Goal: Information Seeking & Learning: Learn about a topic

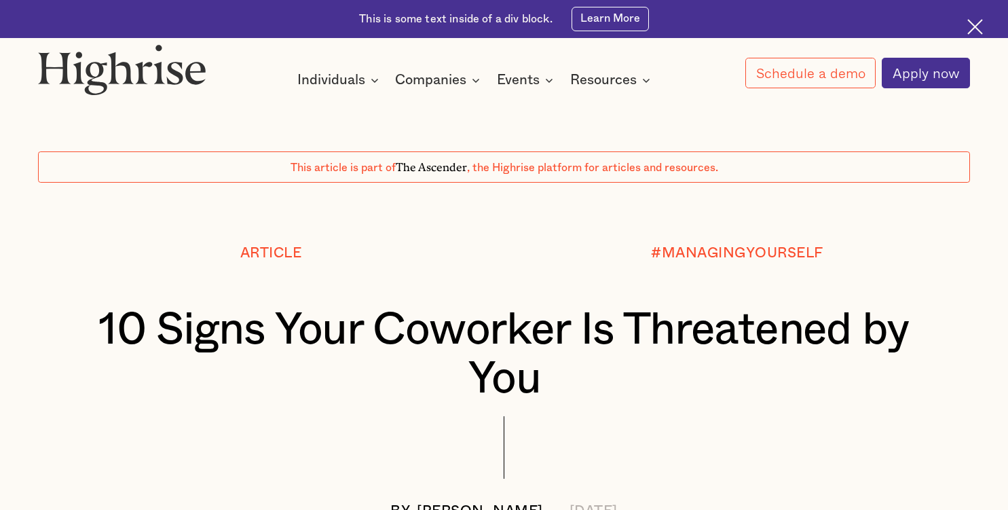
scroll to position [822, 0]
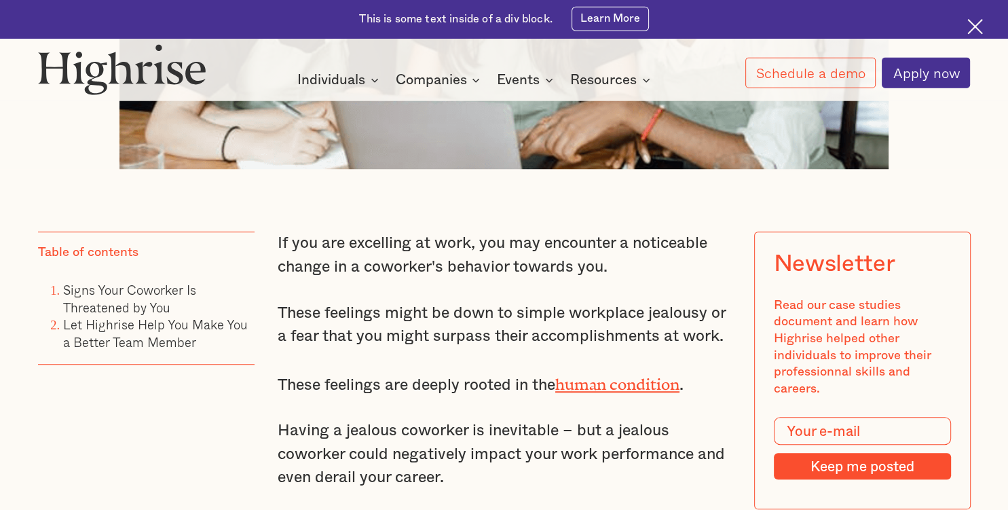
click at [456, 329] on p "These feelings might be down to simple workplace jealousy or a fear that you mi…" at bounding box center [504, 325] width 453 height 48
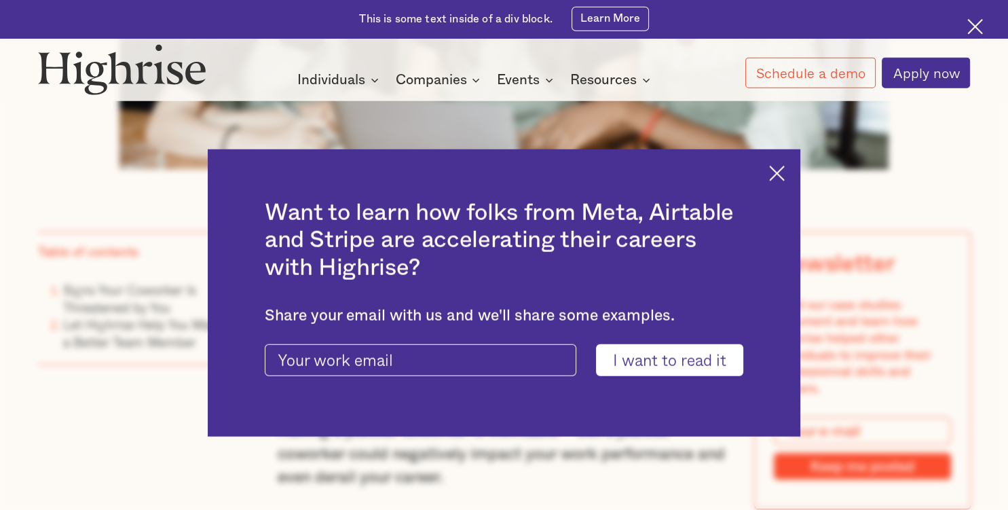
click at [456, 329] on div at bounding box center [504, 334] width 478 height 19
click at [768, 182] on div "Want to learn how folks from Meta, Airtable and Stripe are accelerating their c…" at bounding box center [504, 292] width 592 height 287
click at [772, 178] on img at bounding box center [777, 174] width 16 height 16
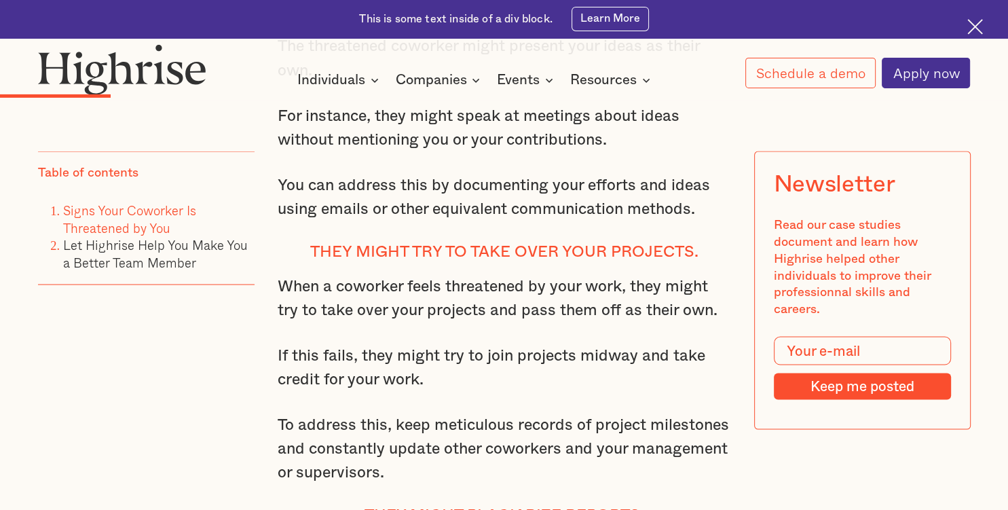
scroll to position [2449, 0]
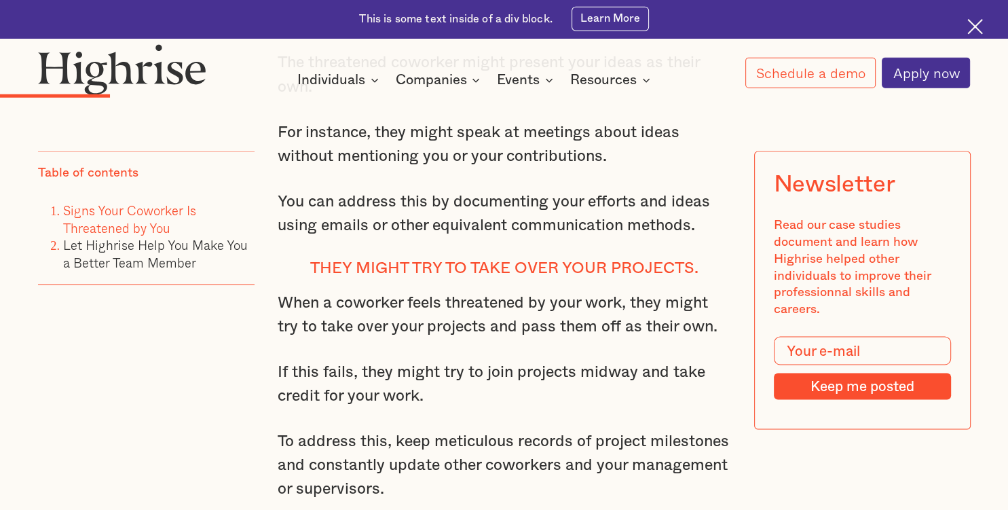
click at [550, 260] on h4 "They might try to take over your projects." at bounding box center [504, 268] width 453 height 19
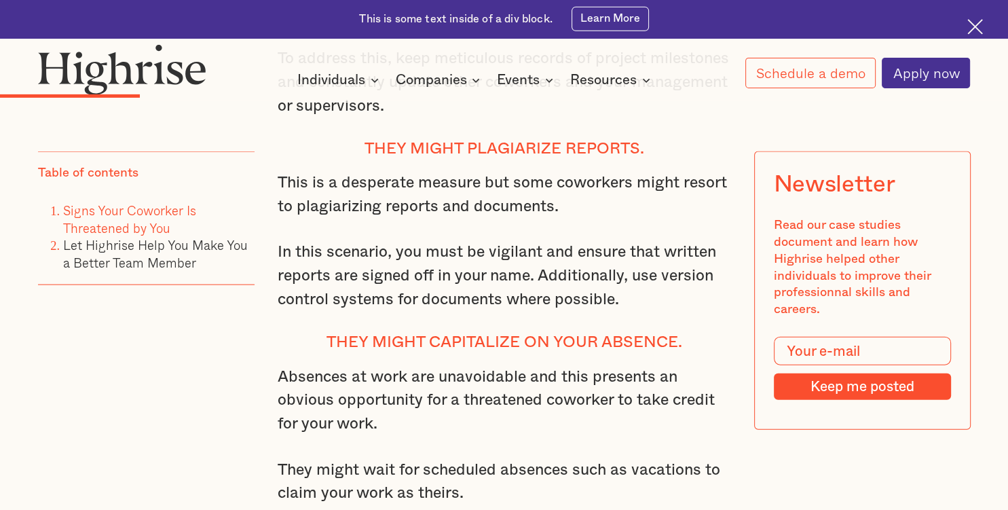
scroll to position [2834, 0]
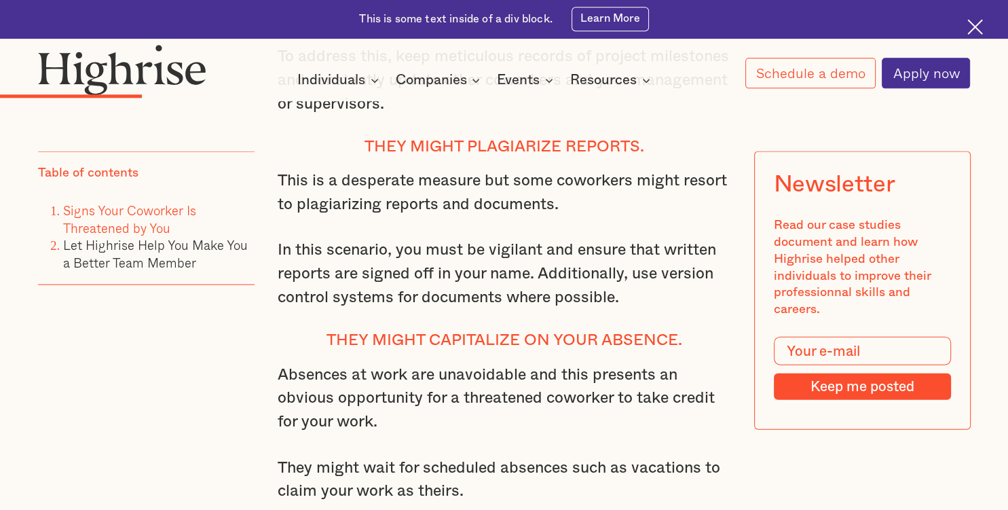
click at [514, 331] on h4 "They might capitalize on your absence." at bounding box center [504, 340] width 453 height 19
click at [481, 385] on p "Absences at work are unavoidable and this presents an obvious opportunity for a…" at bounding box center [504, 397] width 453 height 71
click at [502, 341] on h4 "They might capitalize on your absence." at bounding box center [504, 340] width 453 height 19
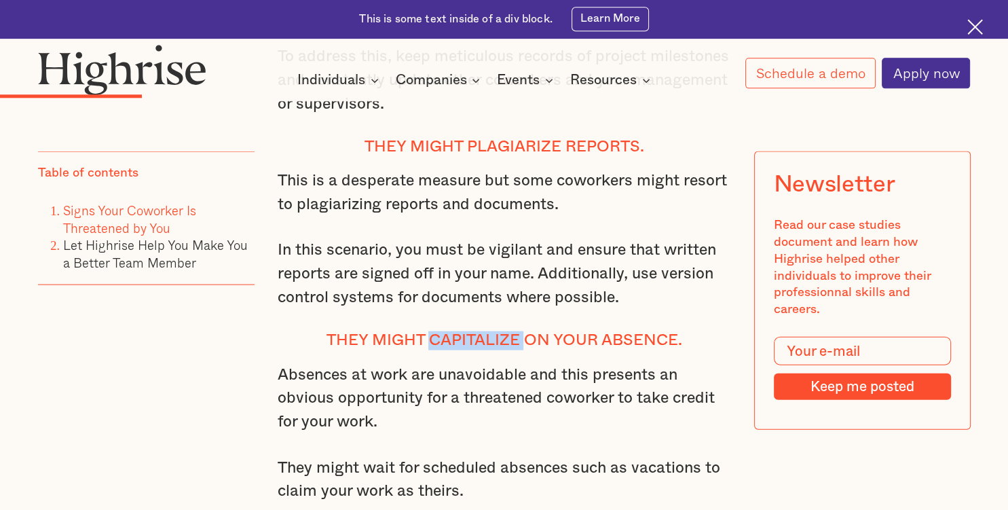
click at [502, 341] on h4 "They might capitalize on your absence." at bounding box center [504, 340] width 453 height 19
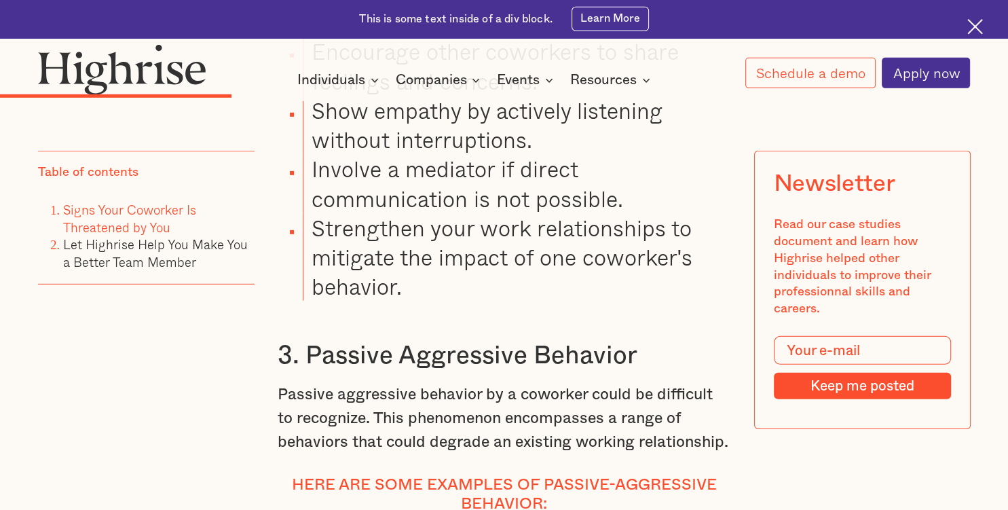
scroll to position [4002, 0]
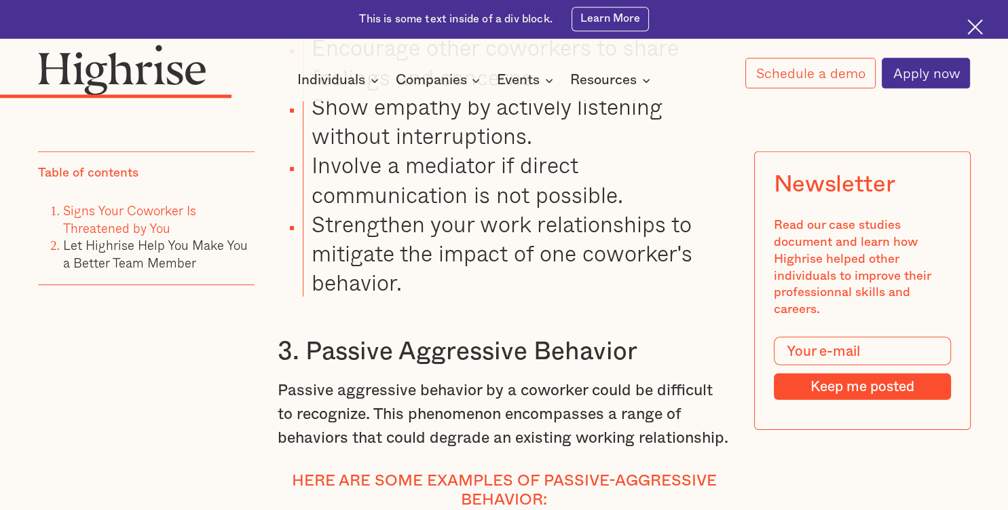
click at [506, 348] on h3 "3. Passive Aggressive Behavior" at bounding box center [504, 350] width 453 height 31
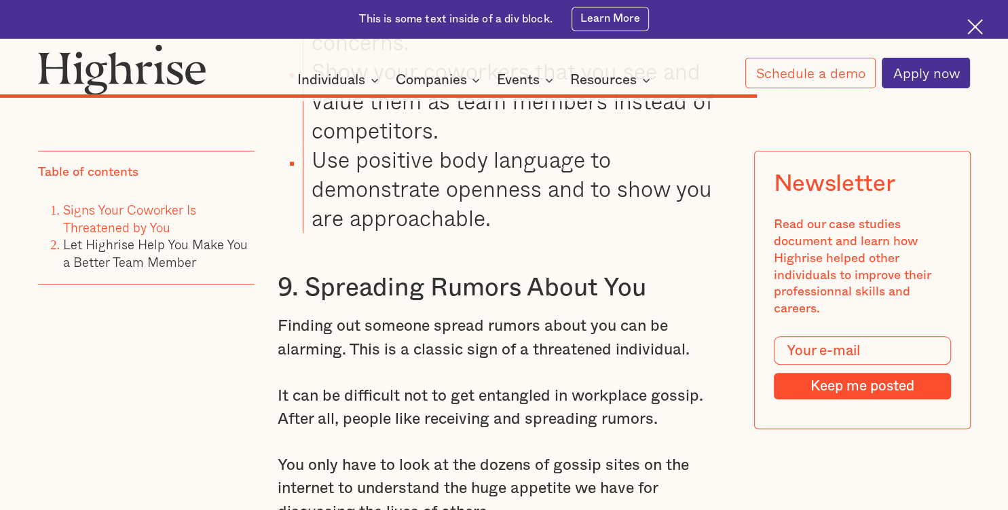
scroll to position [10726, 0]
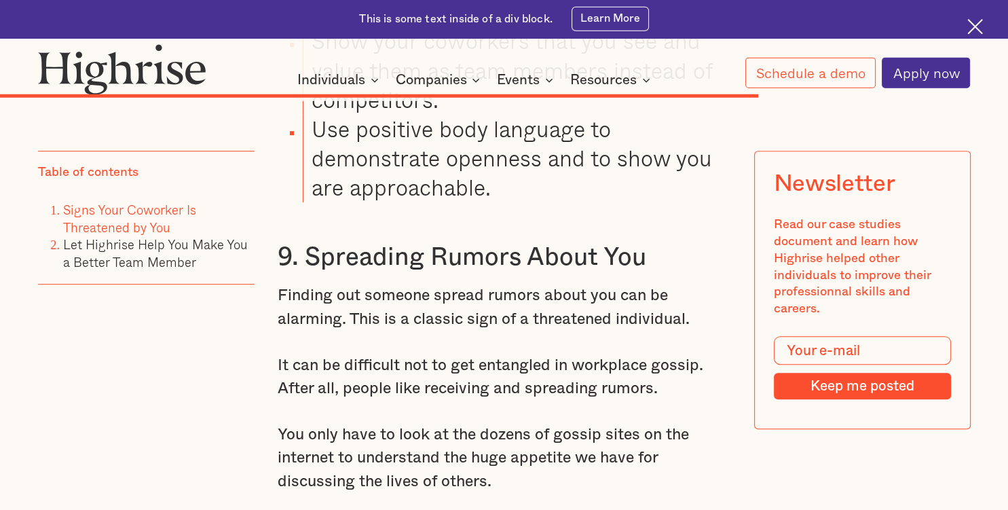
click at [357, 284] on p "Finding out someone spread rumors about you can be alarming. This is a classic …" at bounding box center [504, 308] width 453 height 48
click at [352, 284] on p "Finding out someone spread rumors about you can be alarming. This is a classic …" at bounding box center [504, 308] width 453 height 48
click at [351, 284] on p "Finding out someone spread rumors about you can be alarming. This is a classic …" at bounding box center [504, 308] width 453 height 48
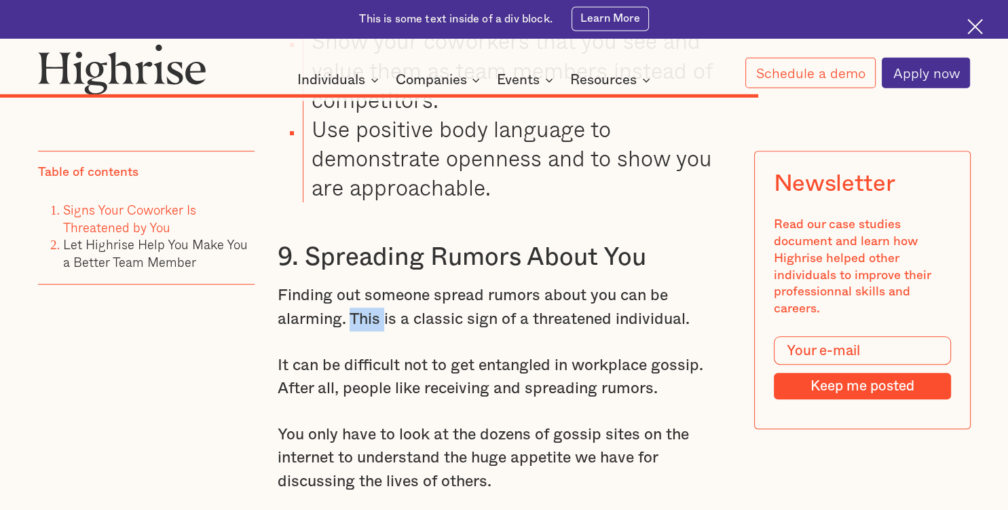
click at [351, 284] on p "Finding out someone spread rumors about you can be alarming. This is a classic …" at bounding box center [504, 308] width 453 height 48
click at [333, 354] on p "It can be difficult not to get entangled in workplace gossip. After all, people…" at bounding box center [504, 378] width 453 height 48
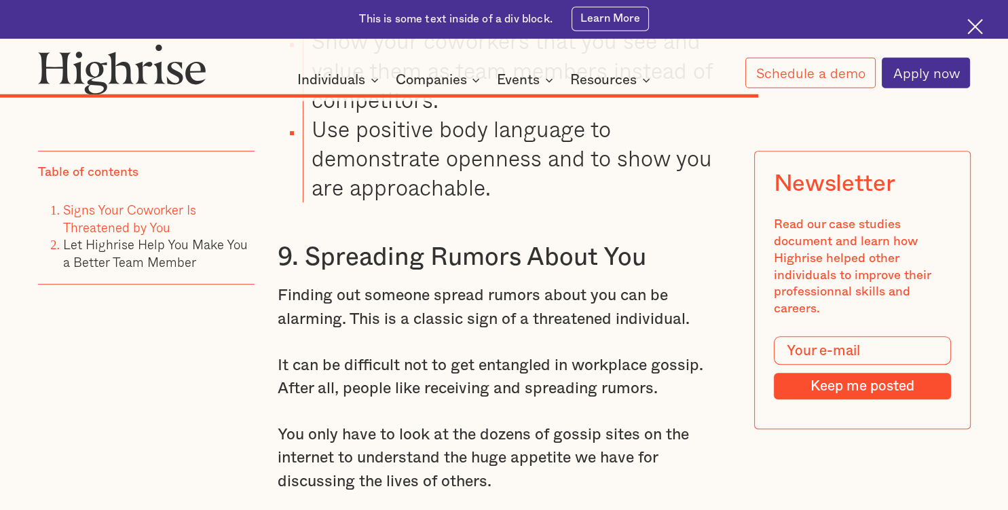
click at [333, 354] on p "It can be difficult not to get entangled in workplace gossip. After all, people…" at bounding box center [504, 378] width 453 height 48
click at [382, 354] on p "It can be difficult not to get entangled in workplace gossip. After all, people…" at bounding box center [504, 378] width 453 height 48
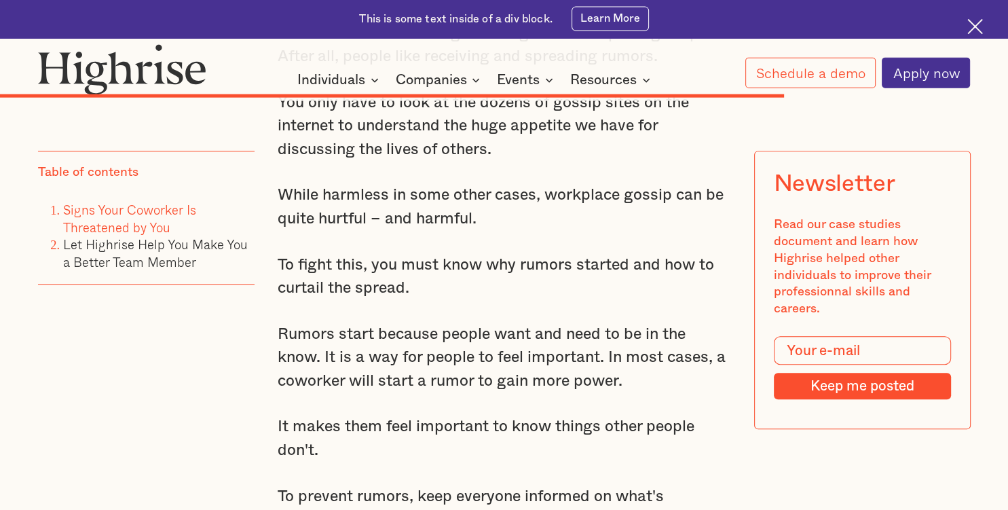
scroll to position [11058, 0]
click at [566, 322] on p "Rumors start because people want and need to be in the know. It is a way for pe…" at bounding box center [504, 357] width 453 height 71
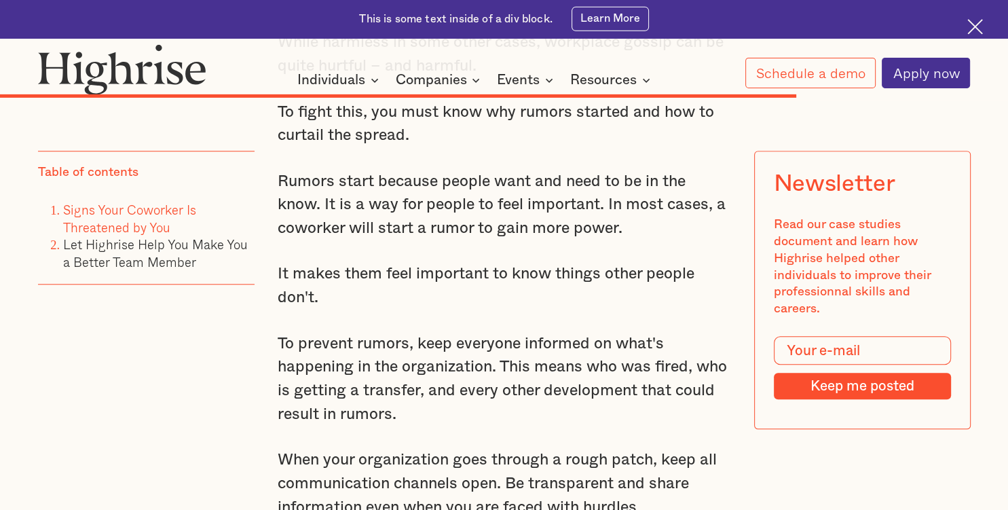
scroll to position [11215, 0]
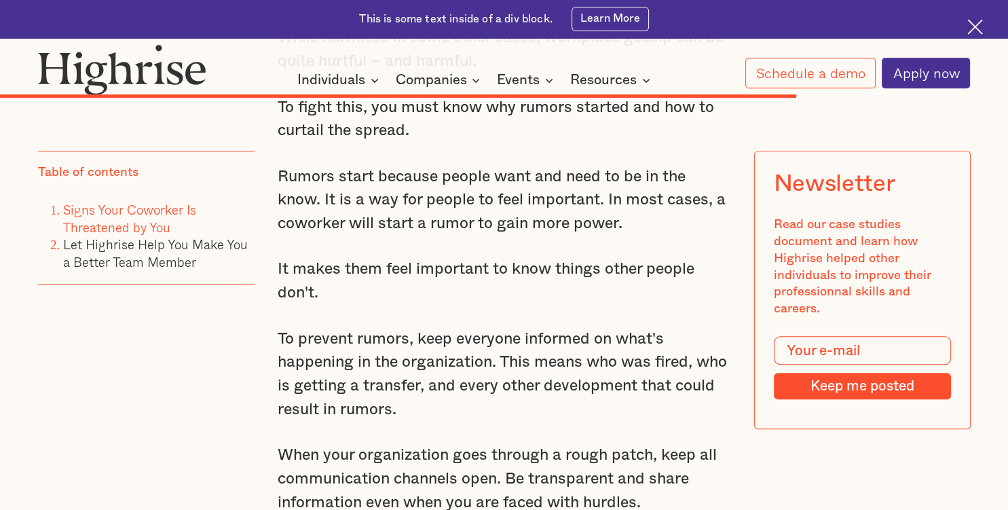
drag, startPoint x: 418, startPoint y: 243, endPoint x: 432, endPoint y: 324, distance: 81.9
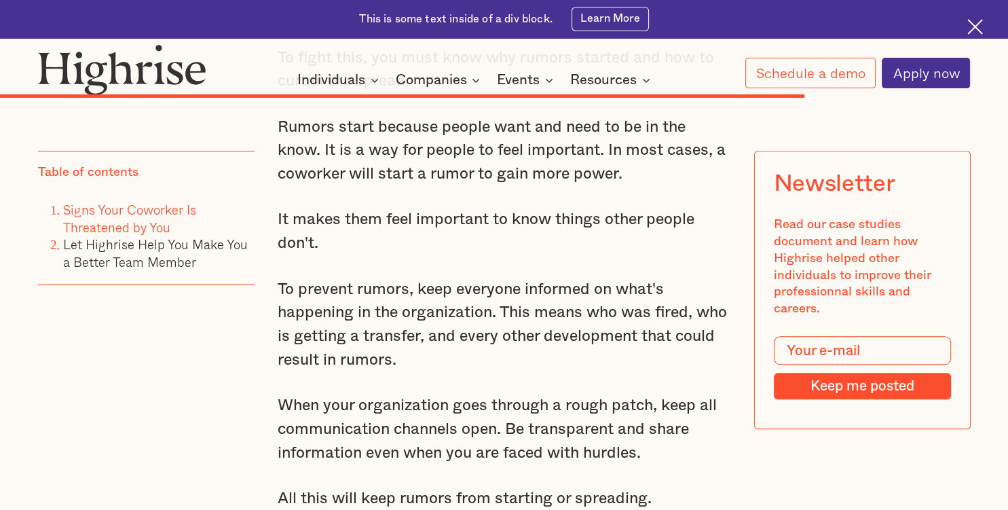
scroll to position [11270, 0]
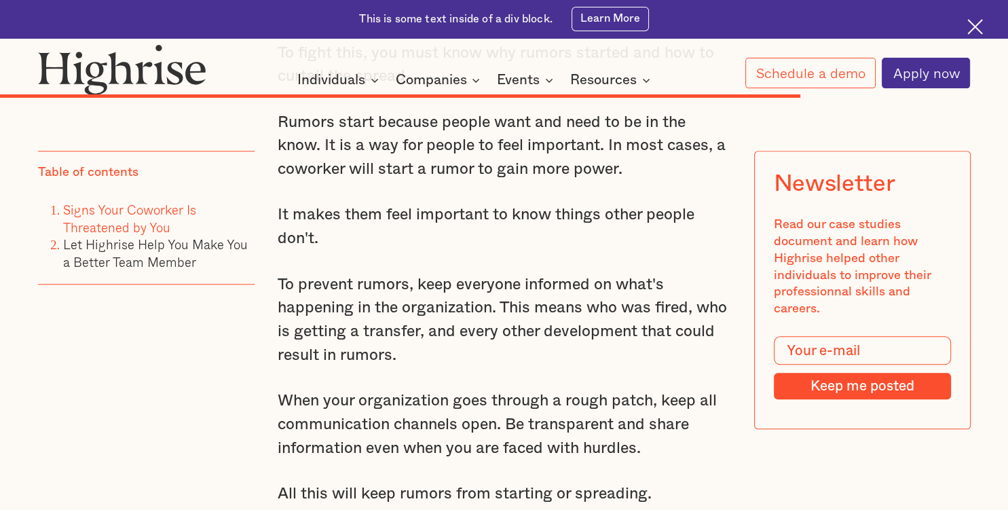
click at [422, 389] on p "When your organization goes through a rough patch, keep all communication chann…" at bounding box center [504, 424] width 453 height 71
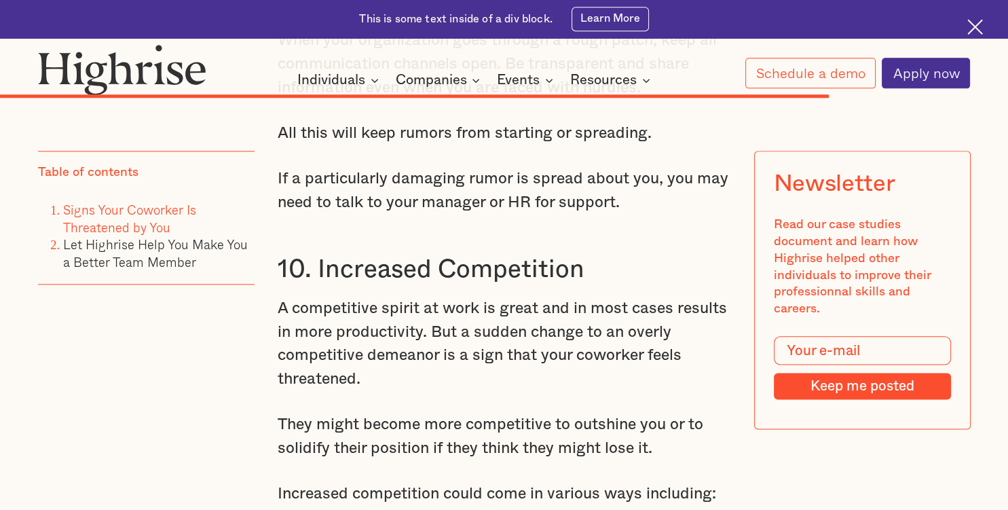
scroll to position [11631, 0]
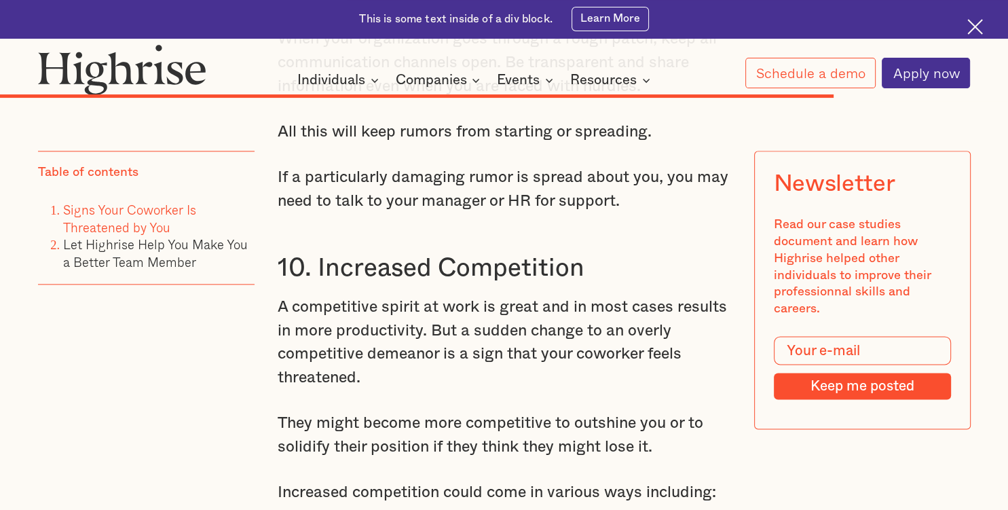
click at [482, 295] on p "A competitive spirit at work is great and in most cases results in more product…" at bounding box center [504, 342] width 453 height 94
click at [437, 411] on p "They might become more competitive to outshine you or to solidify their positio…" at bounding box center [504, 435] width 453 height 48
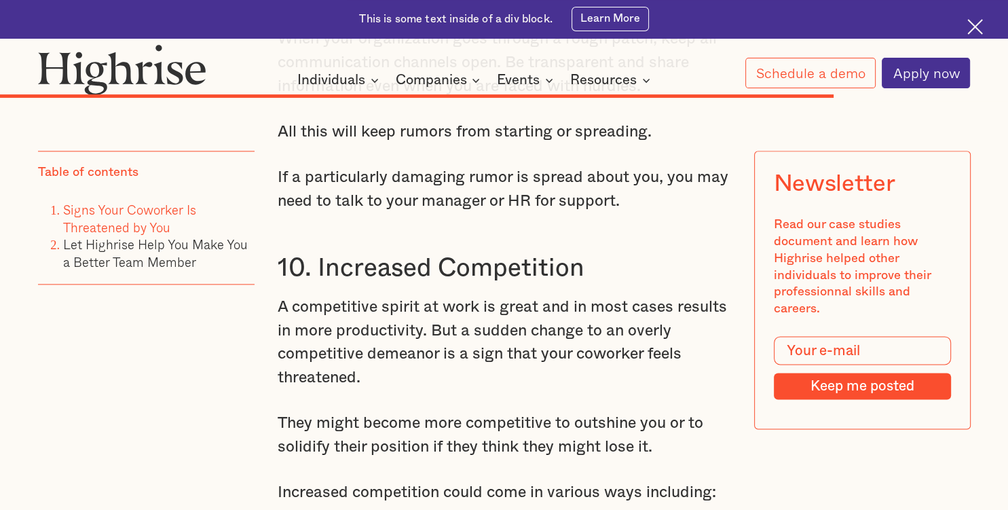
click at [437, 411] on p "They might become more competitive to outshine you or to solidify their positio…" at bounding box center [504, 435] width 453 height 48
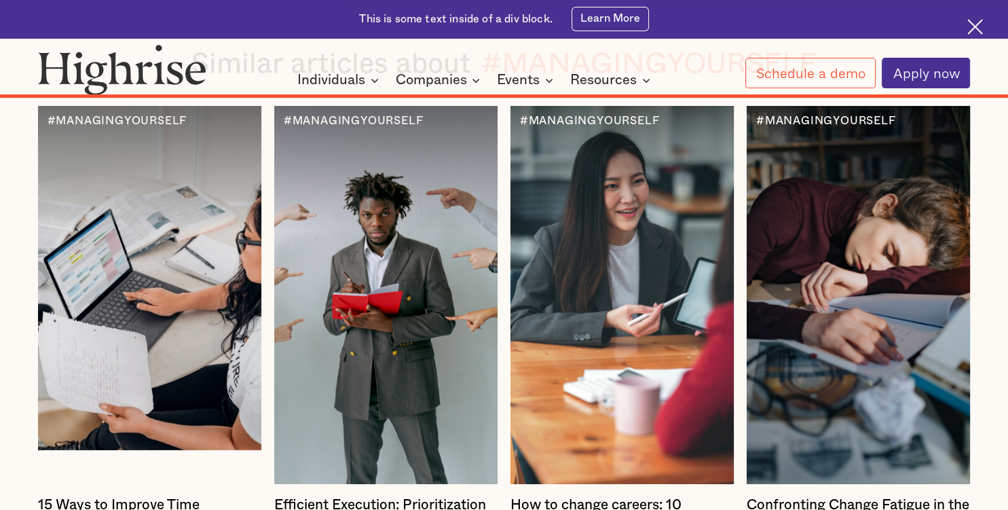
scroll to position [14249, 0]
